Goal: Information Seeking & Learning: Learn about a topic

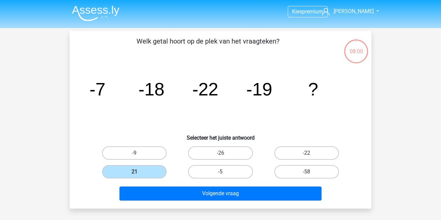
scroll to position [88, 0]
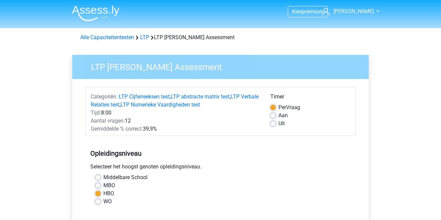
scroll to position [206, 0]
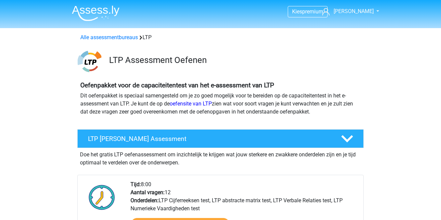
scroll to position [87, 0]
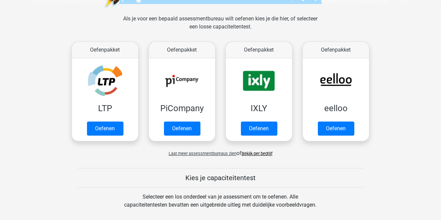
scroll to position [91, 0]
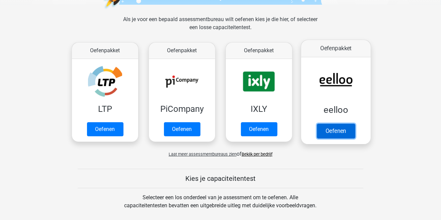
click at [344, 131] on link "Oefenen" at bounding box center [336, 130] width 38 height 15
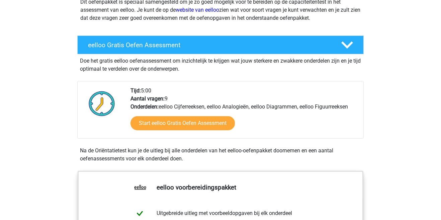
scroll to position [94, 0]
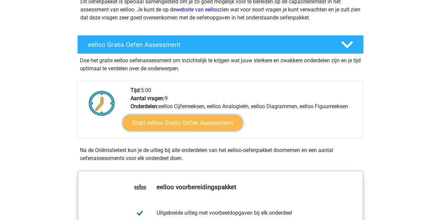
click at [154, 125] on link "Start eelloo Gratis Oefen Assessment" at bounding box center [183, 123] width 120 height 16
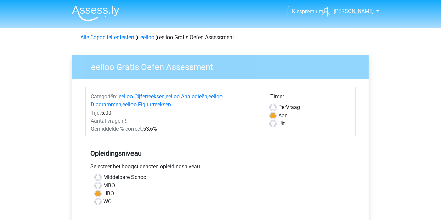
click at [104, 180] on label "Middelbare School" at bounding box center [125, 177] width 44 height 8
click at [101, 180] on input "Middelbare School" at bounding box center [97, 176] width 5 height 7
radio input "true"
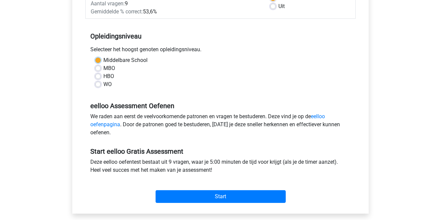
scroll to position [121, 0]
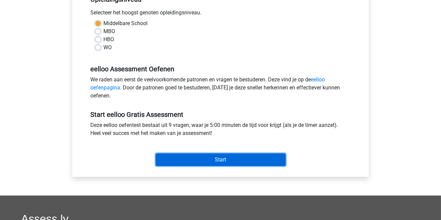
click at [259, 160] on input "Start" at bounding box center [220, 159] width 130 height 13
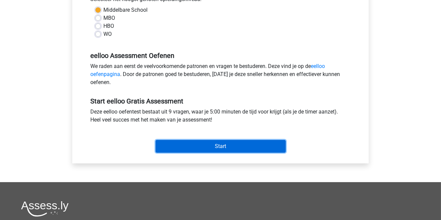
scroll to position [186, 0]
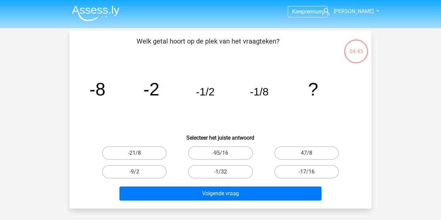
click at [215, 173] on label "-1/32" at bounding box center [220, 171] width 65 height 13
click at [220, 173] on input "-1/32" at bounding box center [222, 173] width 4 height 4
radio input "true"
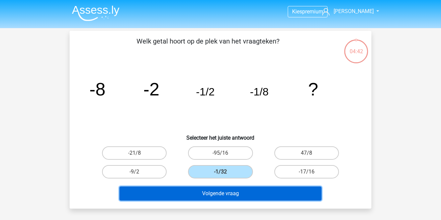
click at [204, 194] on button "Volgende vraag" at bounding box center [220, 193] width 202 height 14
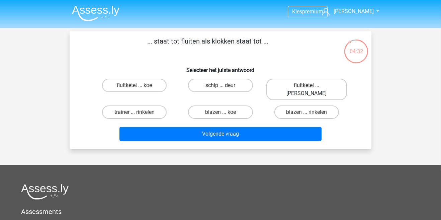
click at [313, 86] on label "fluitketel ... luiden" at bounding box center [306, 89] width 81 height 21
click at [311, 86] on input "fluitketel ... luiden" at bounding box center [308, 87] width 4 height 4
radio input "true"
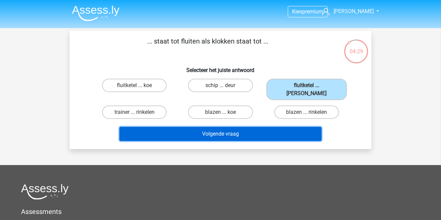
click at [292, 128] on button "Volgende vraag" at bounding box center [220, 134] width 202 height 14
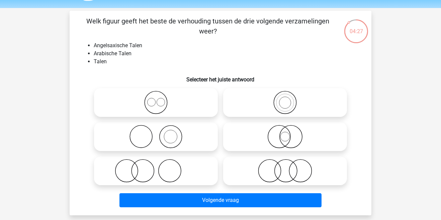
scroll to position [20, 0]
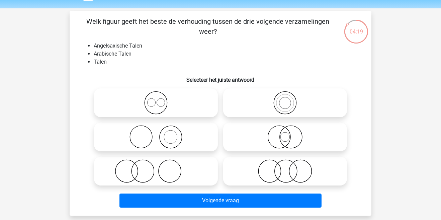
click at [160, 103] on icon at bounding box center [156, 102] width 118 height 23
click at [160, 99] on input "radio" at bounding box center [158, 97] width 4 height 4
radio input "true"
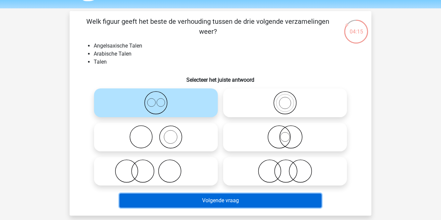
click at [309, 202] on button "Volgende vraag" at bounding box center [220, 200] width 202 height 14
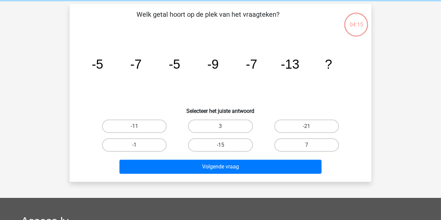
scroll to position [31, 0]
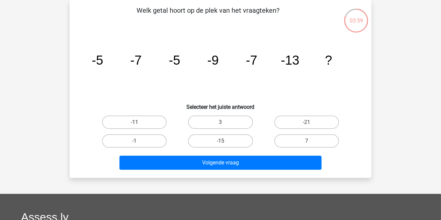
click at [144, 122] on label "-11" at bounding box center [134, 121] width 65 height 13
click at [139, 122] on input "-11" at bounding box center [136, 124] width 4 height 4
radio input "true"
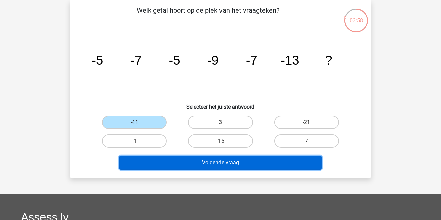
click at [215, 162] on button "Volgende vraag" at bounding box center [220, 162] width 202 height 14
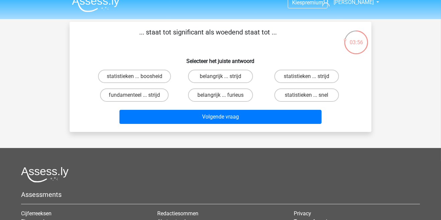
scroll to position [5, 0]
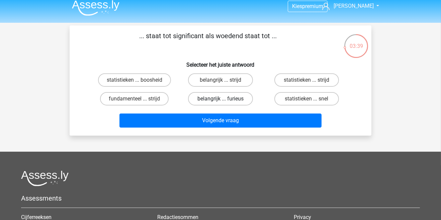
click at [236, 100] on label "belangrijk ... furieus" at bounding box center [220, 98] width 65 height 13
click at [225, 100] on input "belangrijk ... furieus" at bounding box center [222, 101] width 4 height 4
radio input "true"
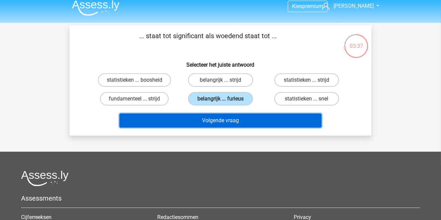
click at [237, 122] on button "Volgende vraag" at bounding box center [220, 120] width 202 height 14
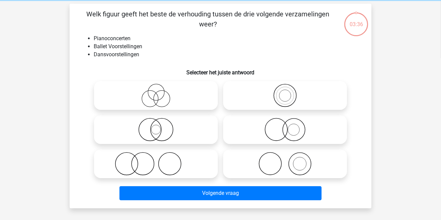
scroll to position [31, 0]
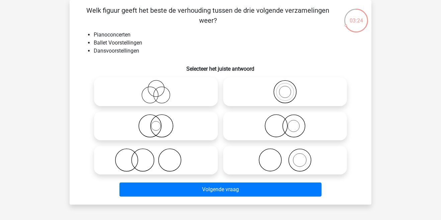
click at [164, 126] on icon at bounding box center [156, 125] width 118 height 23
click at [160, 122] on input "radio" at bounding box center [158, 120] width 4 height 4
radio input "true"
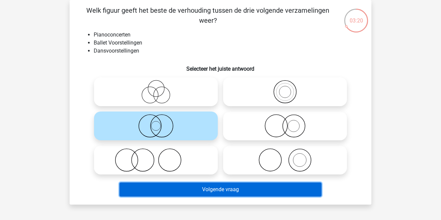
click at [263, 193] on button "Volgende vraag" at bounding box center [220, 189] width 202 height 14
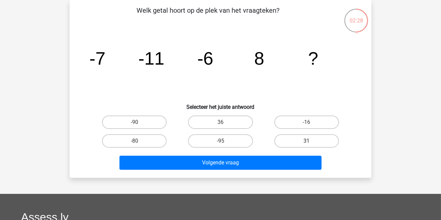
click at [322, 143] on label "31" at bounding box center [306, 140] width 65 height 13
click at [311, 143] on input "31" at bounding box center [308, 143] width 4 height 4
radio input "true"
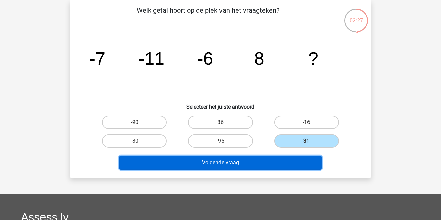
click at [291, 166] on button "Volgende vraag" at bounding box center [220, 162] width 202 height 14
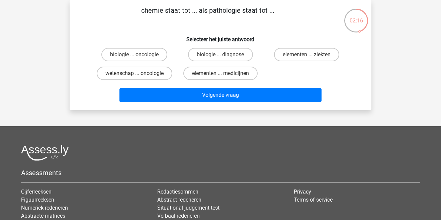
click at [238, 74] on label "elementen ... medicijnen" at bounding box center [220, 73] width 74 height 13
click at [225, 74] on input "elementen ... medicijnen" at bounding box center [222, 75] width 4 height 4
radio input "true"
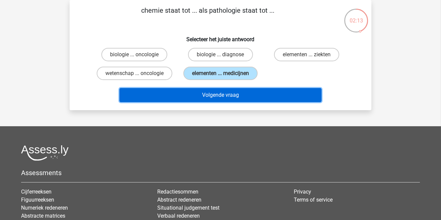
click at [254, 99] on button "Volgende vraag" at bounding box center [220, 95] width 202 height 14
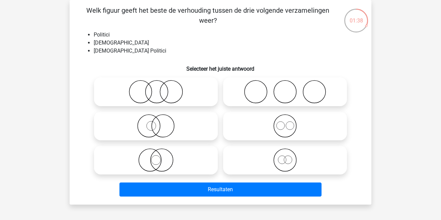
click at [152, 162] on icon at bounding box center [156, 159] width 118 height 23
click at [156, 156] on input "radio" at bounding box center [158, 154] width 4 height 4
radio input "true"
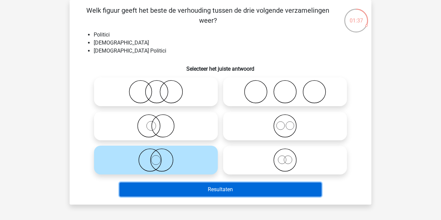
click at [203, 191] on button "Resultaten" at bounding box center [220, 189] width 202 height 14
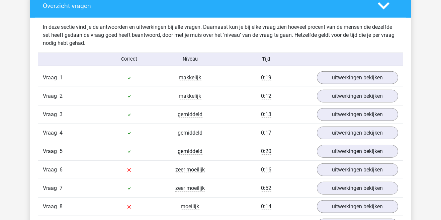
scroll to position [694, 0]
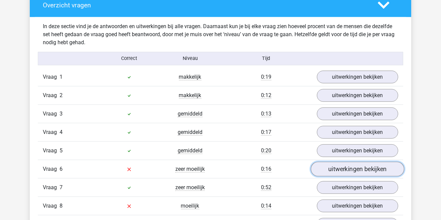
click at [356, 170] on link "uitwerkingen bekijken" at bounding box center [357, 168] width 93 height 15
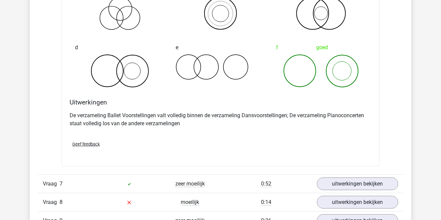
scroll to position [957, 0]
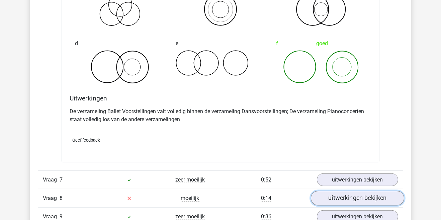
click at [370, 196] on link "uitwerkingen bekijken" at bounding box center [357, 198] width 93 height 15
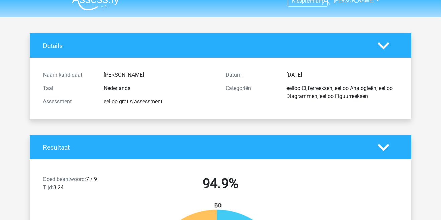
scroll to position [0, 0]
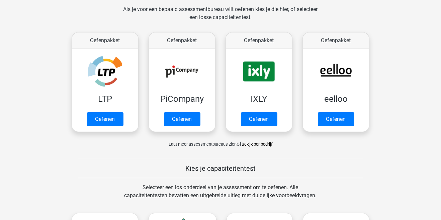
scroll to position [106, 0]
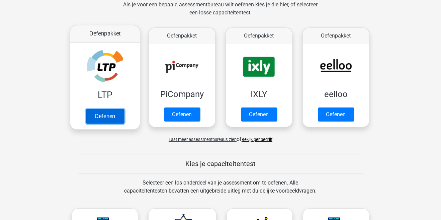
click at [110, 119] on link "Oefenen" at bounding box center [105, 116] width 38 height 15
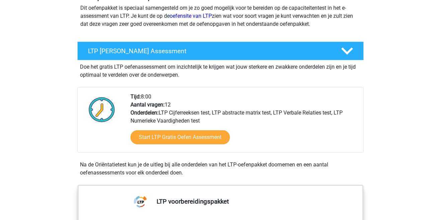
scroll to position [89, 0]
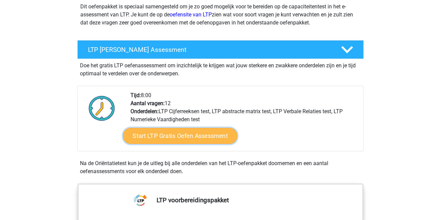
click at [213, 137] on link "Start LTP Gratis Oefen Assessment" at bounding box center [180, 136] width 114 height 16
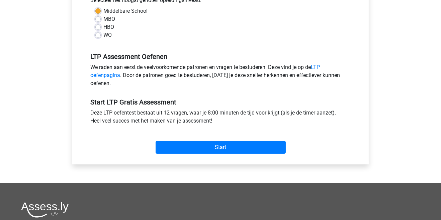
scroll to position [173, 0]
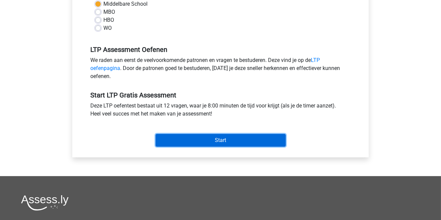
click at [232, 139] on input "Start" at bounding box center [220, 140] width 130 height 13
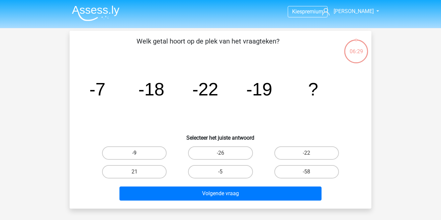
click at [120, 153] on label "-9" at bounding box center [134, 152] width 65 height 13
click at [134, 153] on input "-9" at bounding box center [136, 155] width 4 height 4
radio input "true"
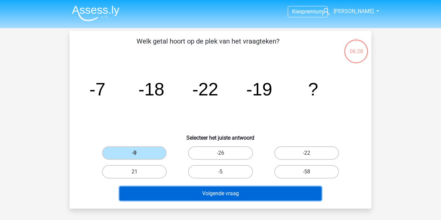
click at [141, 192] on button "Volgende vraag" at bounding box center [220, 193] width 202 height 14
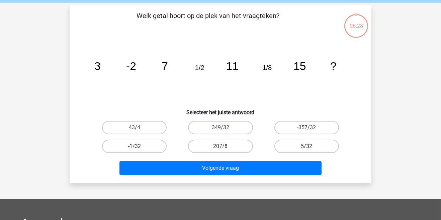
scroll to position [31, 0]
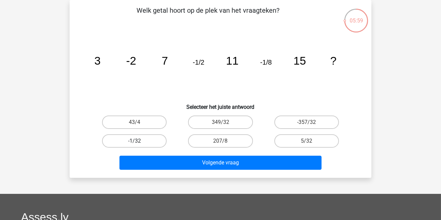
click at [118, 147] on label "-1/32" at bounding box center [134, 140] width 65 height 13
click at [134, 145] on input "-1/32" at bounding box center [136, 143] width 4 height 4
radio input "true"
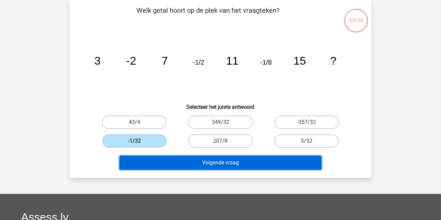
click at [143, 164] on button "Volgende vraag" at bounding box center [220, 162] width 202 height 14
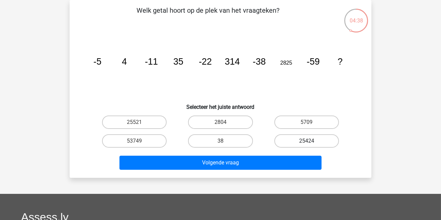
click at [300, 141] on label "25424" at bounding box center [306, 140] width 65 height 13
click at [306, 141] on input "25424" at bounding box center [308, 143] width 4 height 4
radio input "true"
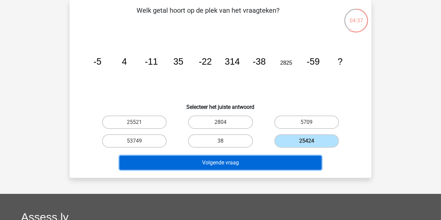
click at [277, 163] on button "Volgende vraag" at bounding box center [220, 162] width 202 height 14
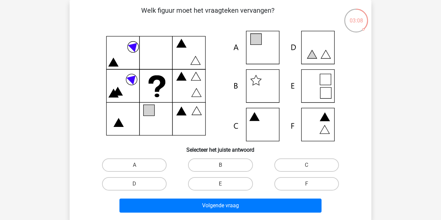
click at [261, 131] on icon at bounding box center [220, 86] width 269 height 110
click at [285, 165] on label "C" at bounding box center [306, 164] width 65 height 13
click at [306, 165] on input "C" at bounding box center [308, 167] width 4 height 4
radio input "true"
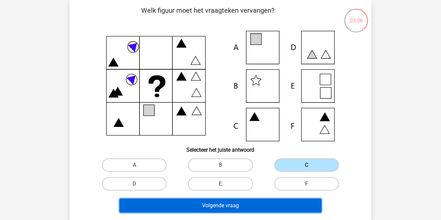
click at [235, 206] on button "Volgende vraag" at bounding box center [220, 205] width 202 height 14
